Goal: Task Accomplishment & Management: Manage account settings

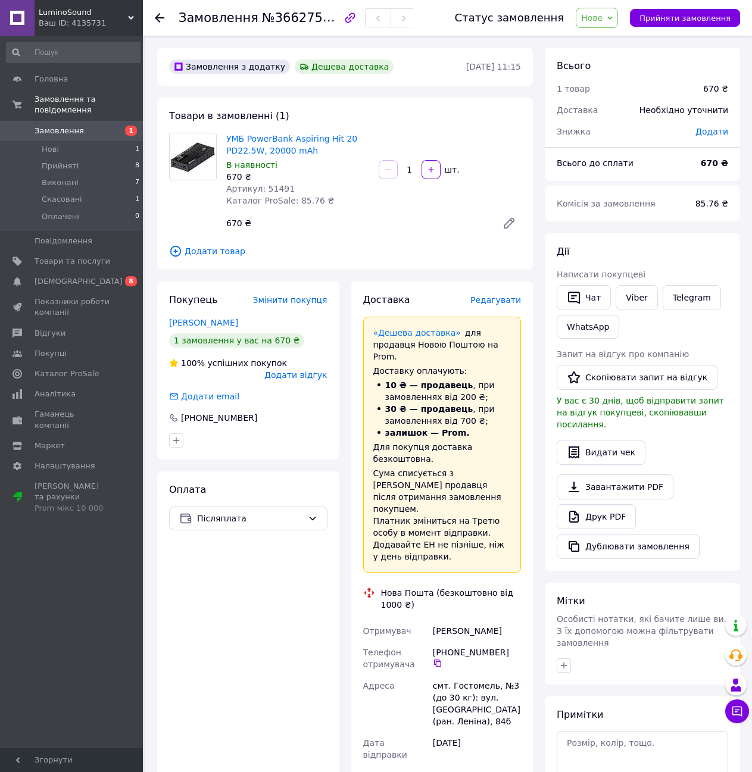
click at [57, 126] on span "Замовлення" at bounding box center [59, 131] width 49 height 11
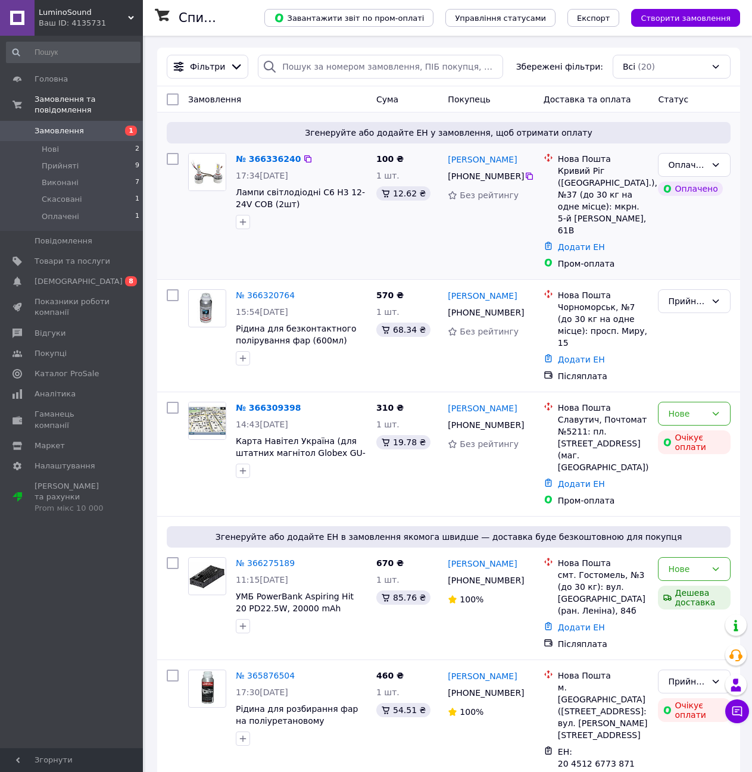
click at [171, 161] on input "checkbox" at bounding box center [173, 159] width 12 height 12
checkbox input "true"
click at [274, 97] on icon at bounding box center [277, 99] width 6 height 6
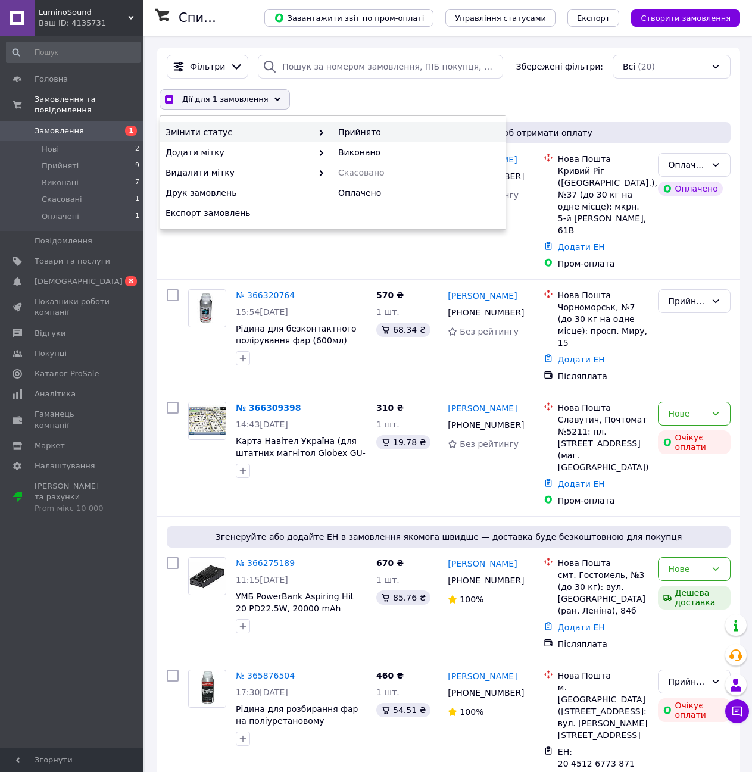
checkbox input "true"
click at [389, 136] on div "Прийнято" at bounding box center [419, 132] width 173 height 20
checkbox input "false"
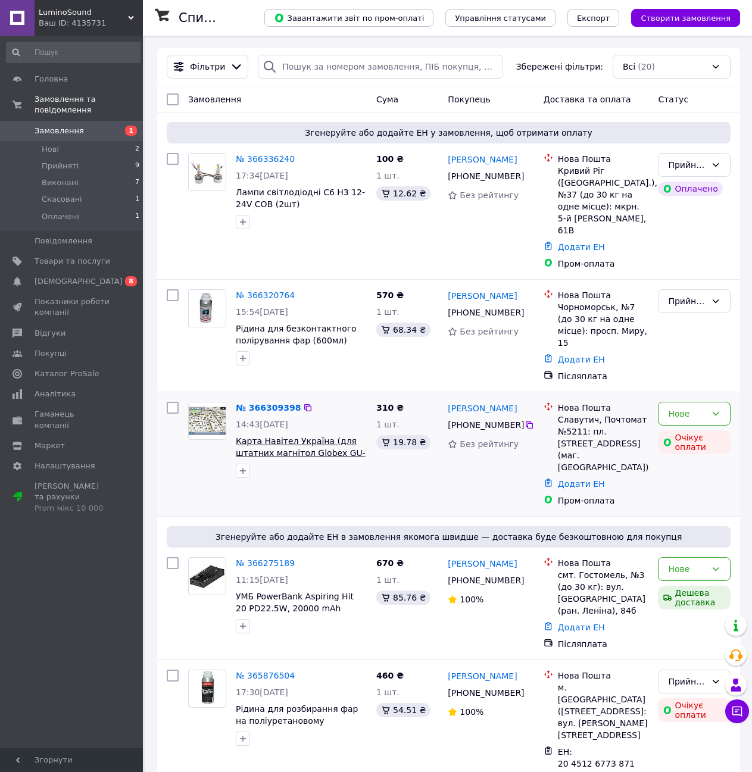
click at [309, 436] on span "Карта Навітел Україна (для штатних магнітол Globex GU-XXXXi)" at bounding box center [301, 452] width 130 height 33
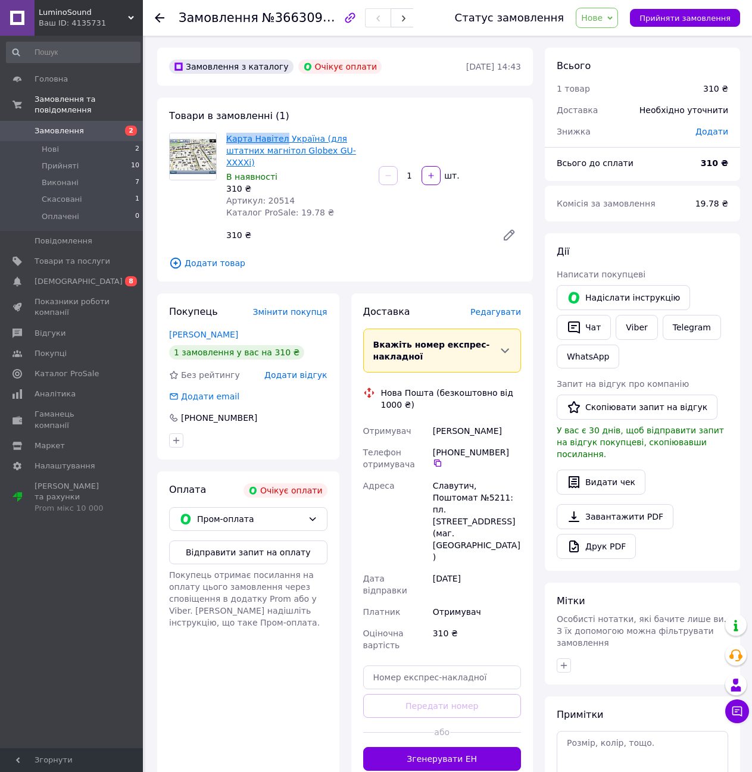
drag, startPoint x: 224, startPoint y: 130, endPoint x: 279, endPoint y: 134, distance: 55.5
click at [279, 134] on div "Карта Навітел [GEOGRAPHIC_DATA] (для штатних магнітол Globex GU-XXXXi) В наявно…" at bounding box center [297, 175] width 152 height 90
copy link "[PERSON_NAME]"
click at [160, 17] on use at bounding box center [160, 18] width 10 height 10
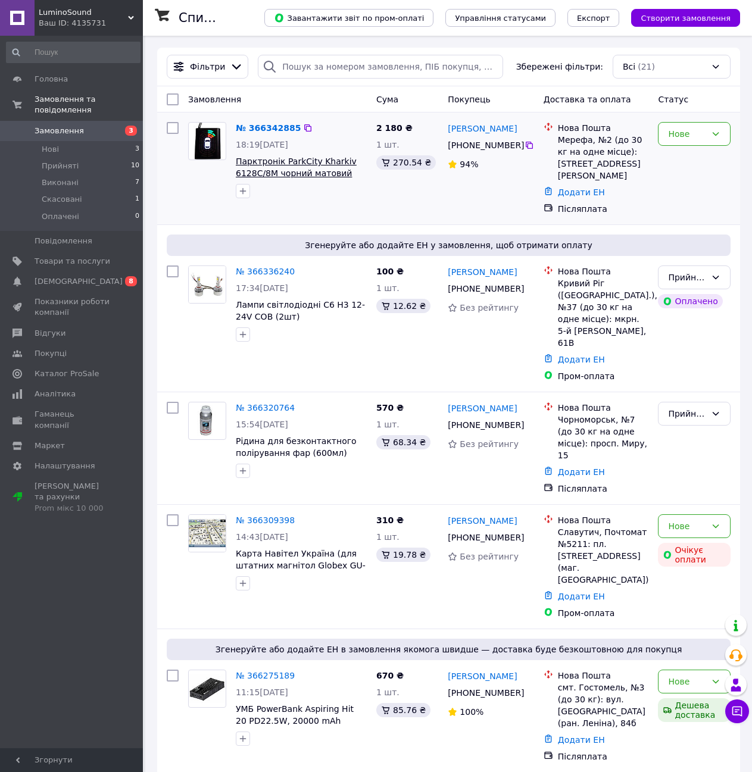
click at [265, 167] on span "Парктронік ParkCity Kharkiv 6128C/8M чорний матовий" at bounding box center [296, 167] width 121 height 21
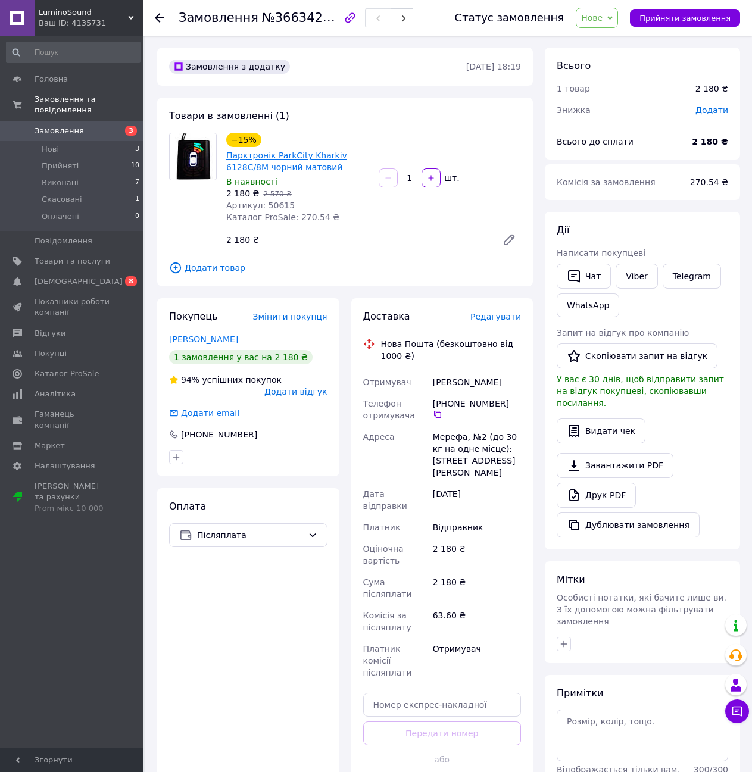
click at [290, 168] on link "Парктронік ParkCity Kharkiv 6128C/8M чорний матовий" at bounding box center [286, 161] width 121 height 21
